Goal: Task Accomplishment & Management: Use online tool/utility

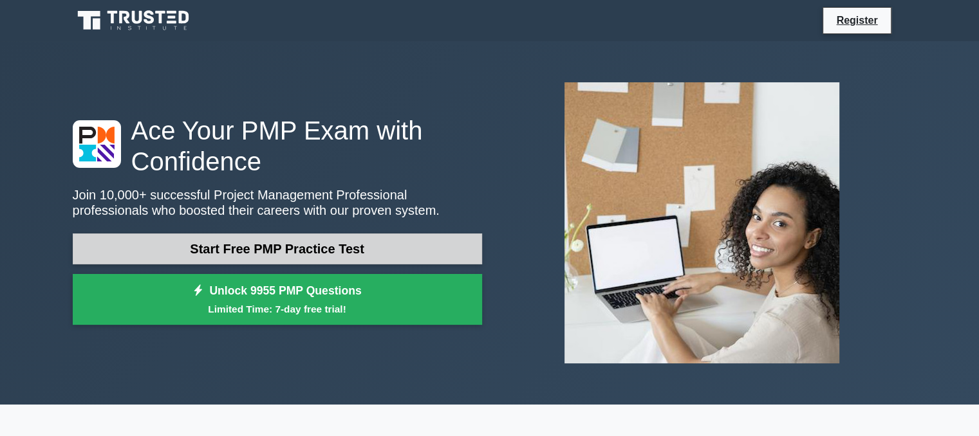
click at [309, 242] on link "Start Free PMP Practice Test" at bounding box center [277, 249] width 409 height 31
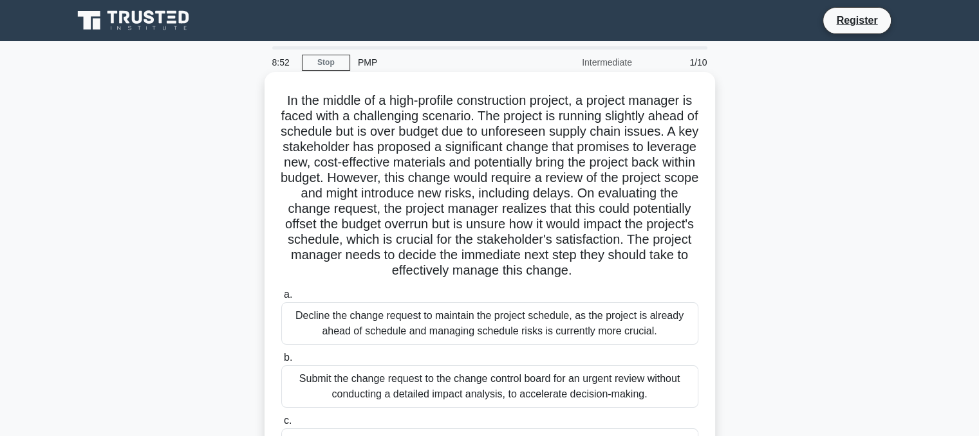
click at [563, 269] on h5 "In the middle of a high-profile construction project, a project manager is face…" at bounding box center [490, 186] width 420 height 187
click at [599, 343] on div "Decline the change request to maintain the project schedule, as the project is …" at bounding box center [489, 323] width 417 height 42
click at [281, 299] on input "a. Decline the change request to maintain the project schedule, as the project …" at bounding box center [281, 295] width 0 height 8
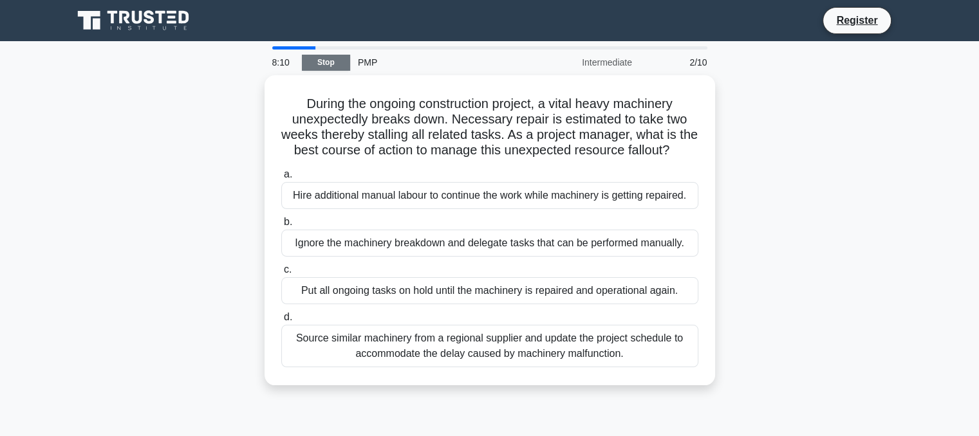
click at [325, 55] on link "Stop" at bounding box center [326, 63] width 48 height 16
